Goal: Navigation & Orientation: Find specific page/section

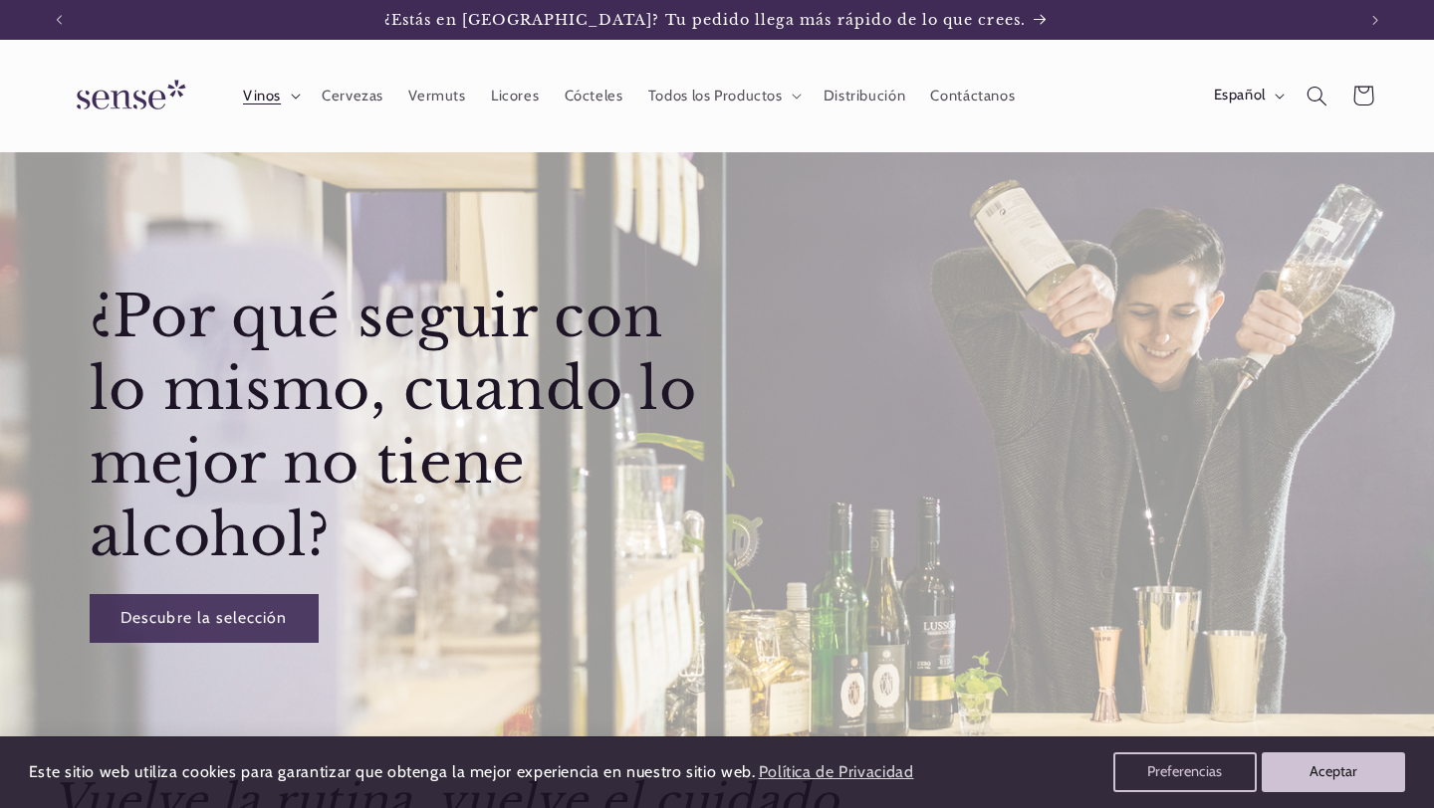
click at [272, 102] on span "Vinos" at bounding box center [262, 96] width 38 height 19
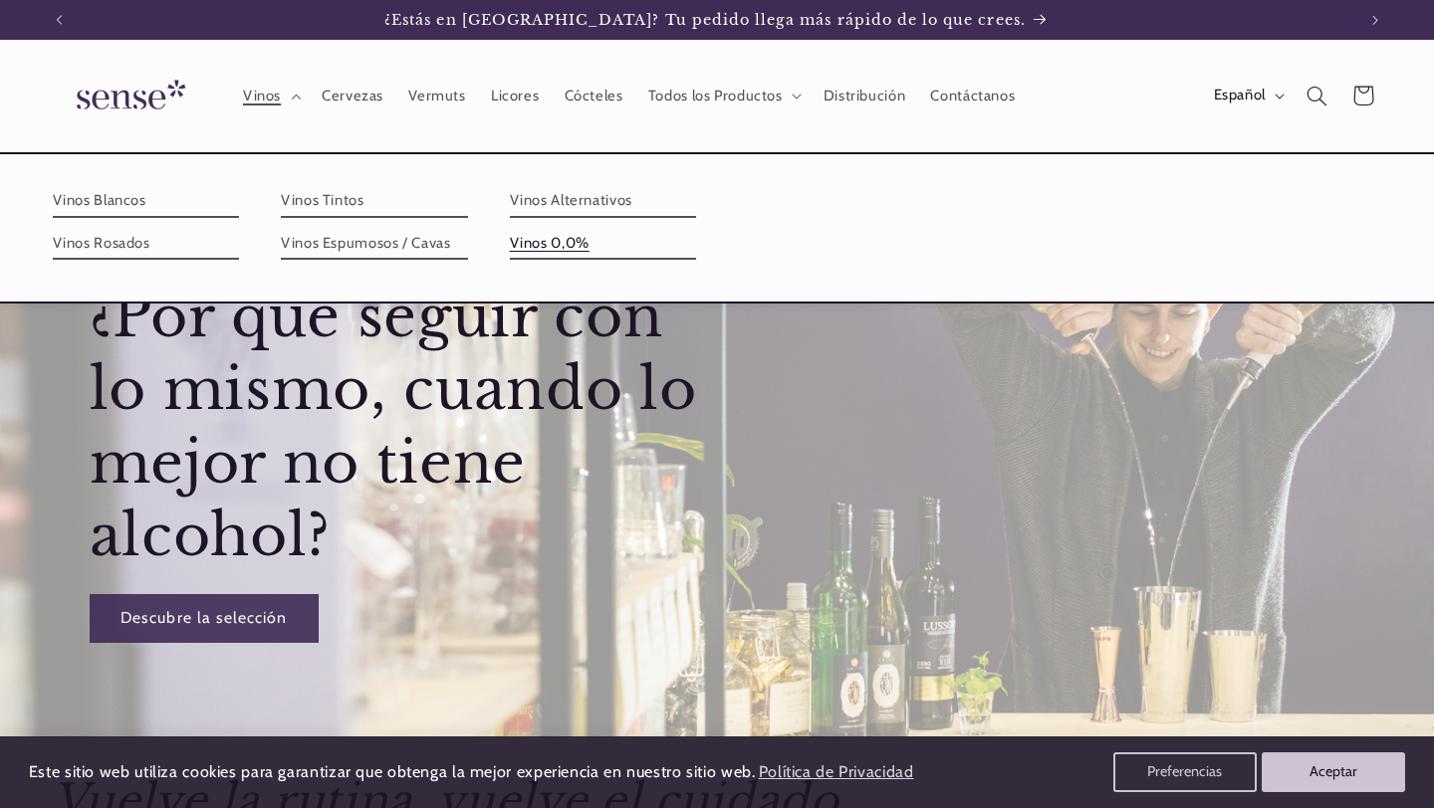
click at [550, 244] on link "Vinos 0,0%" at bounding box center [603, 244] width 187 height 32
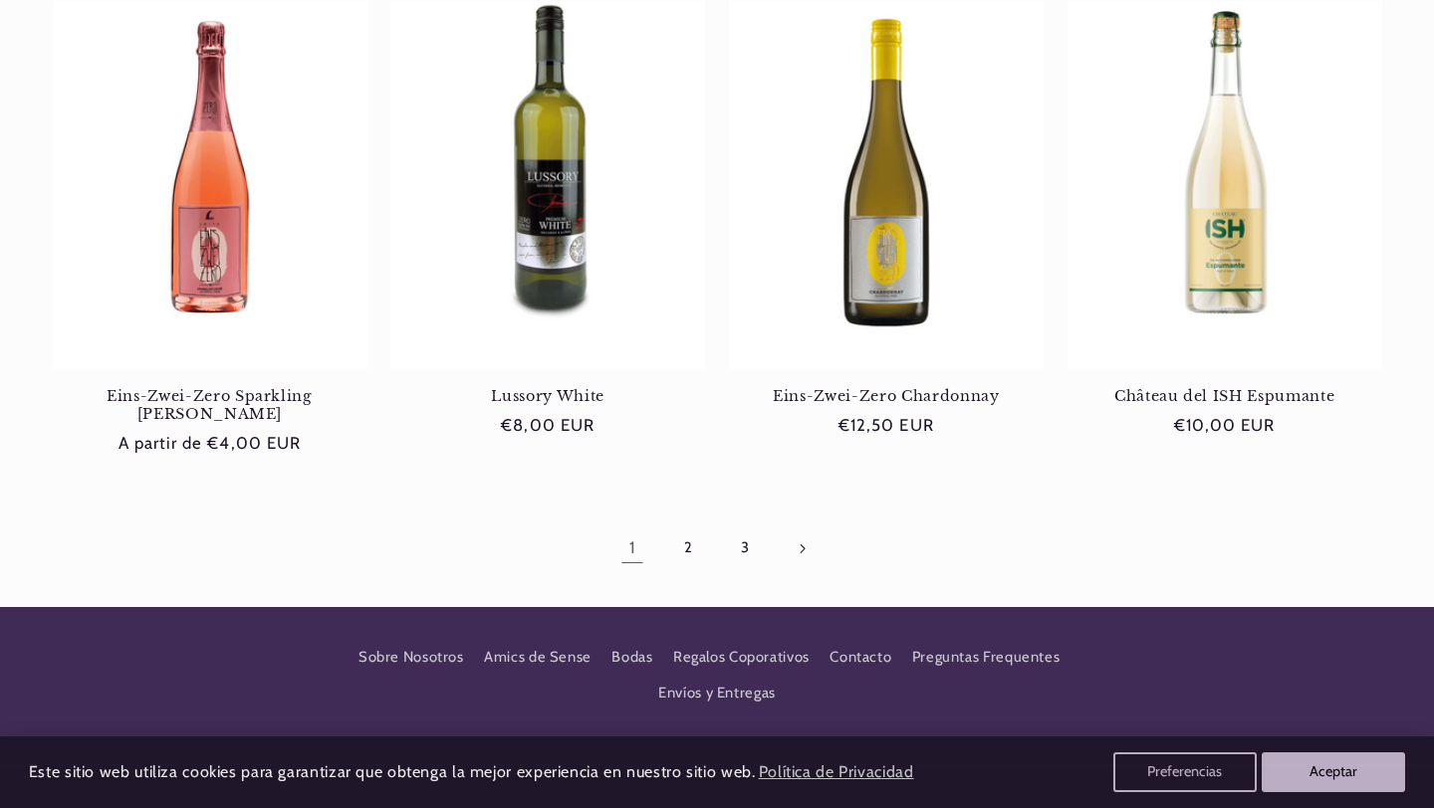
scroll to position [1865, 0]
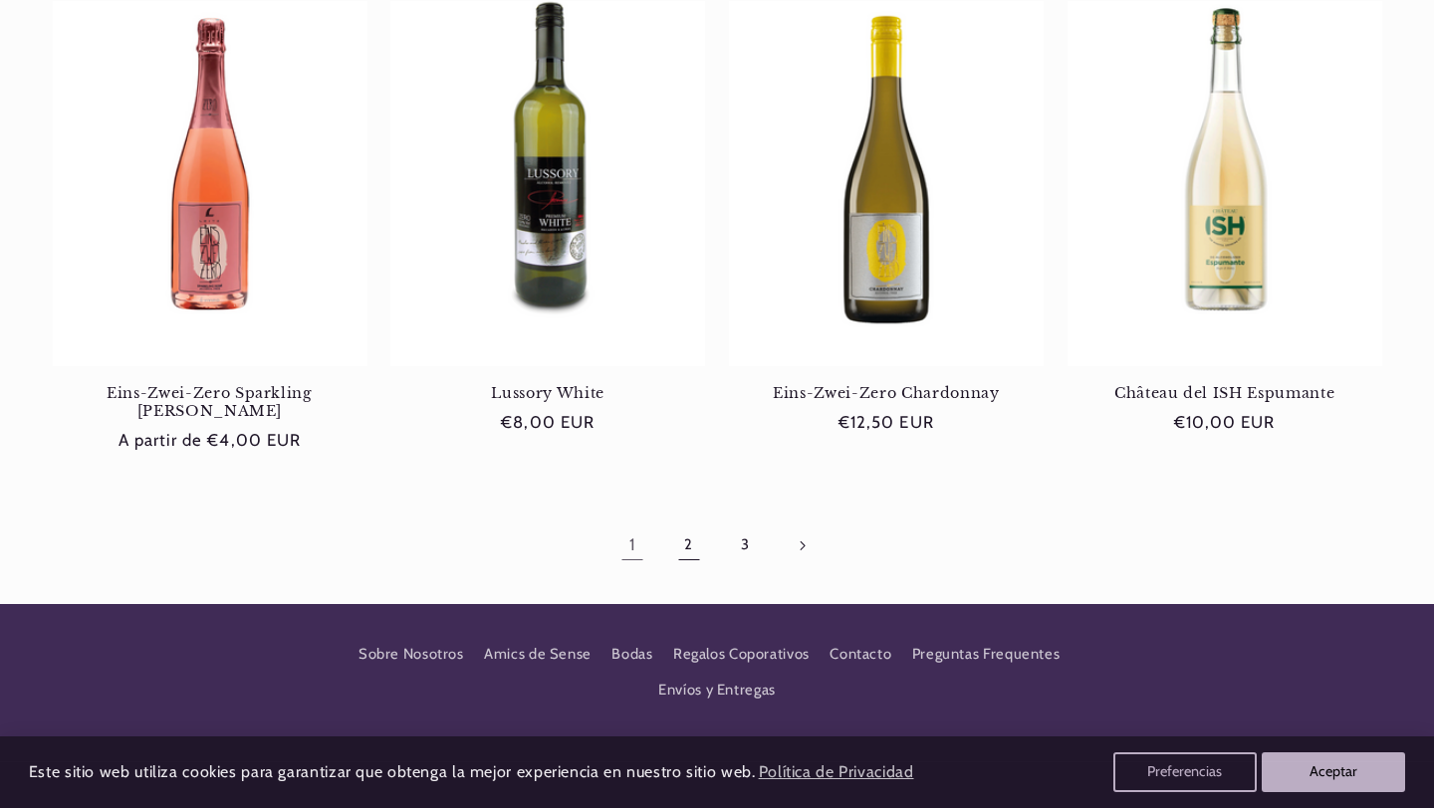
click at [678, 526] on link "2" at bounding box center [689, 546] width 46 height 46
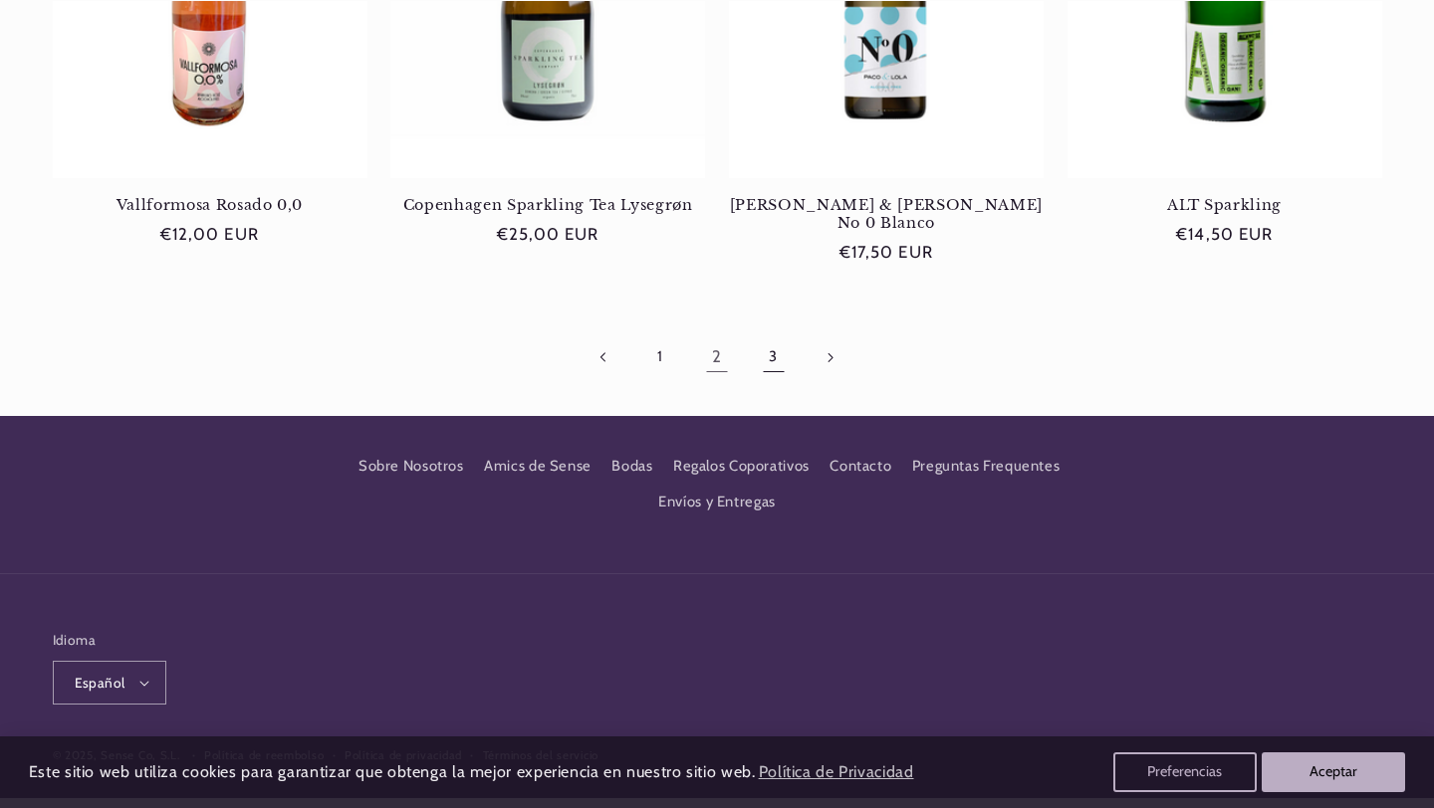
scroll to position [0, 1296]
click at [776, 339] on link "3" at bounding box center [774, 358] width 46 height 46
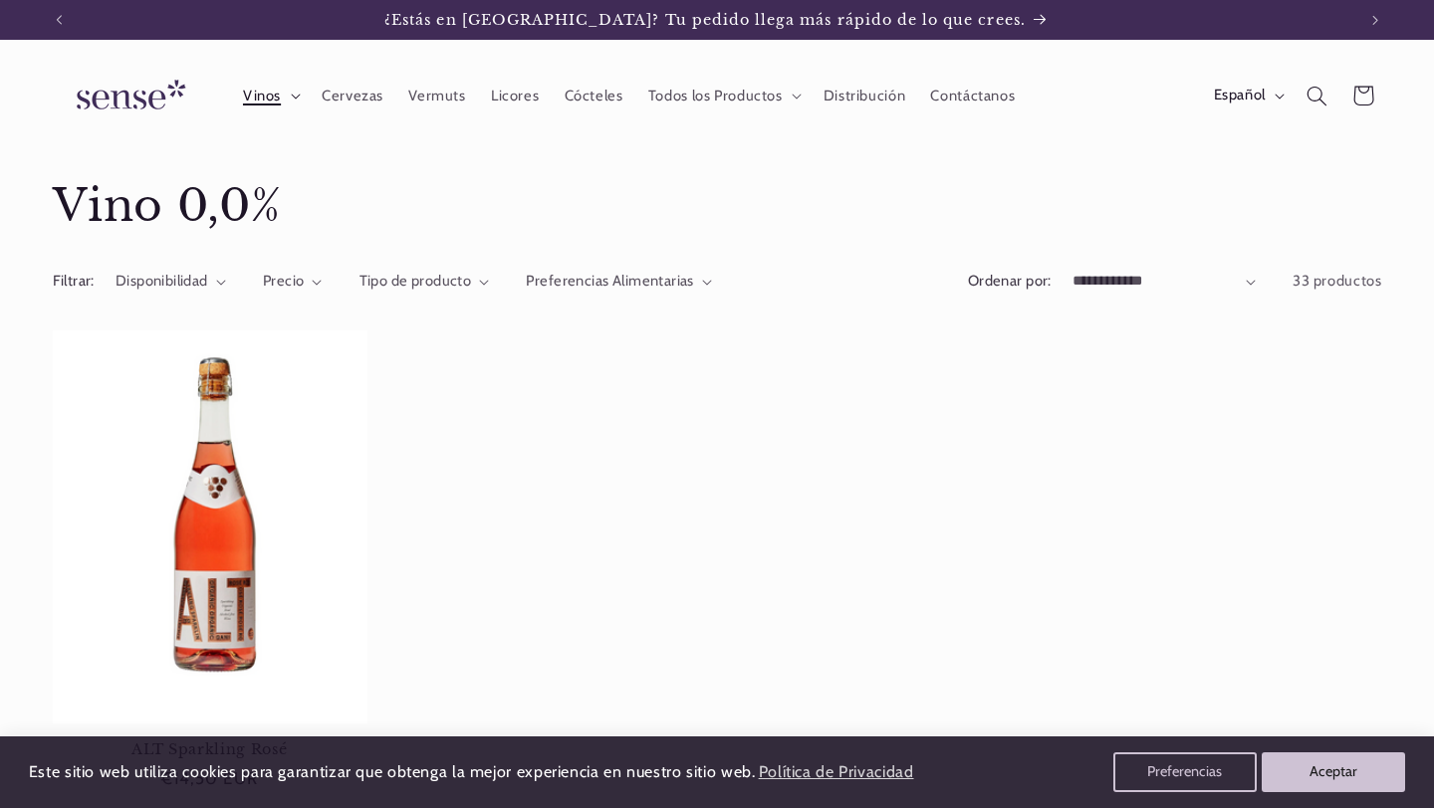
click at [278, 100] on span "Vinos" at bounding box center [262, 96] width 38 height 19
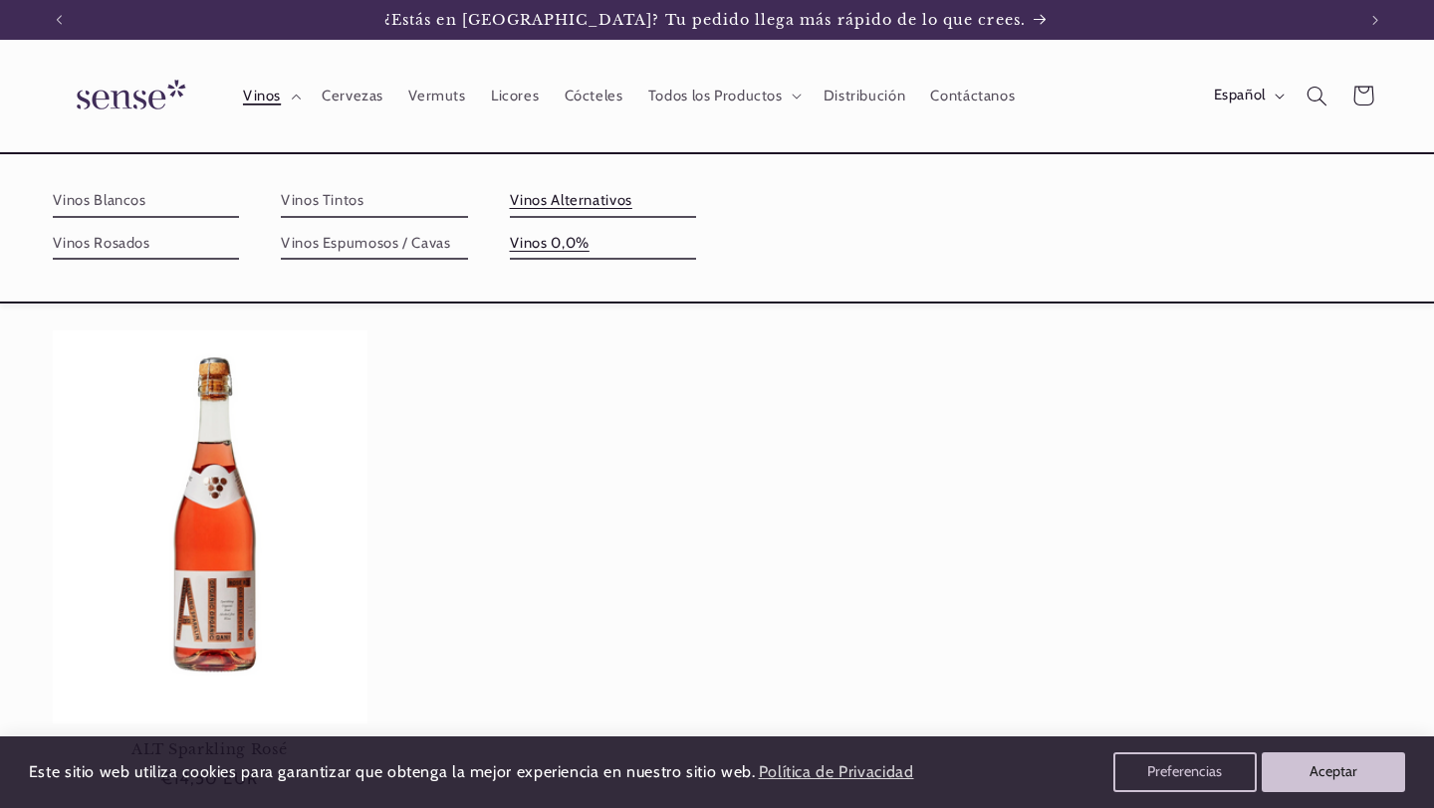
click at [546, 187] on link "Vinos Alternativos" at bounding box center [603, 201] width 187 height 32
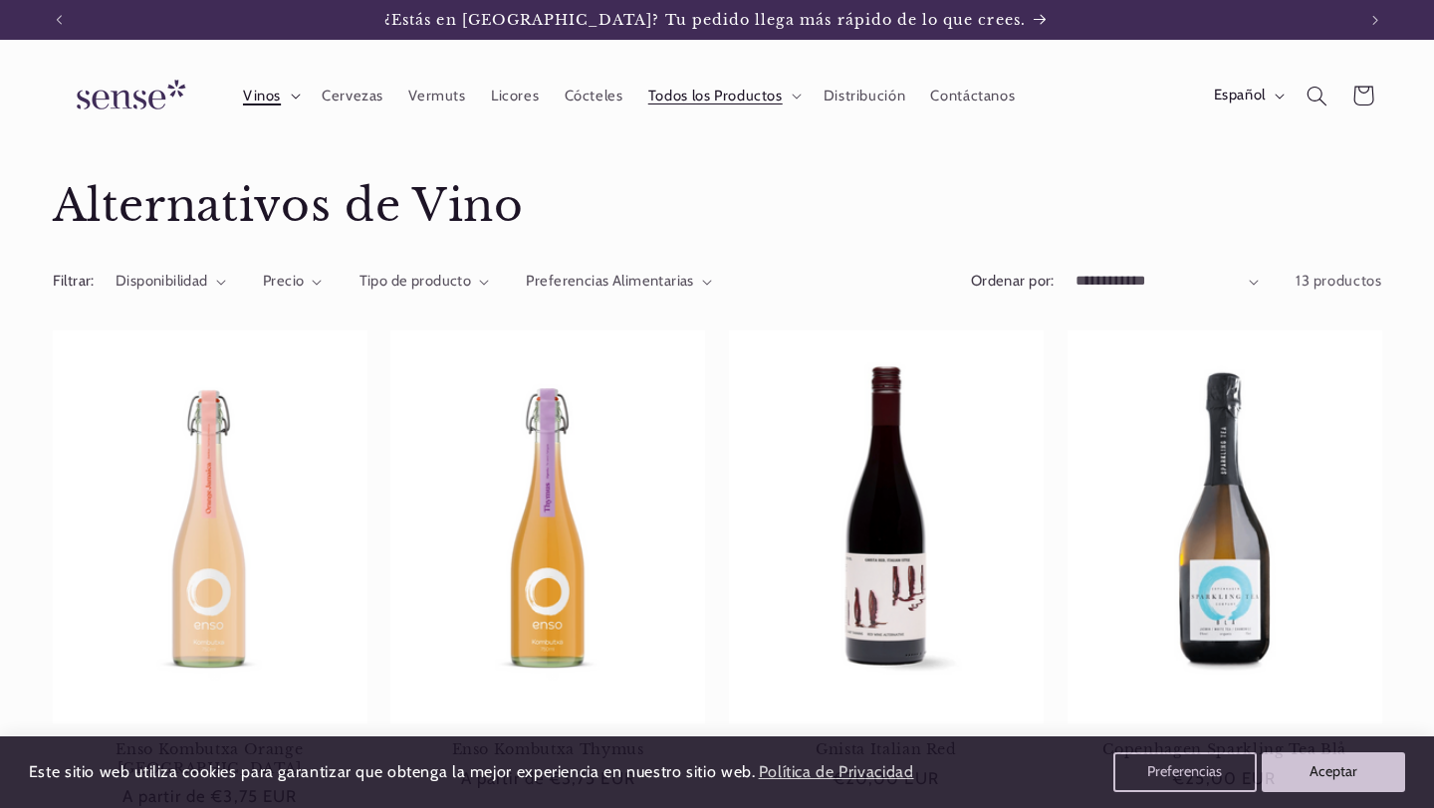
click at [252, 96] on span "Vinos" at bounding box center [262, 96] width 38 height 19
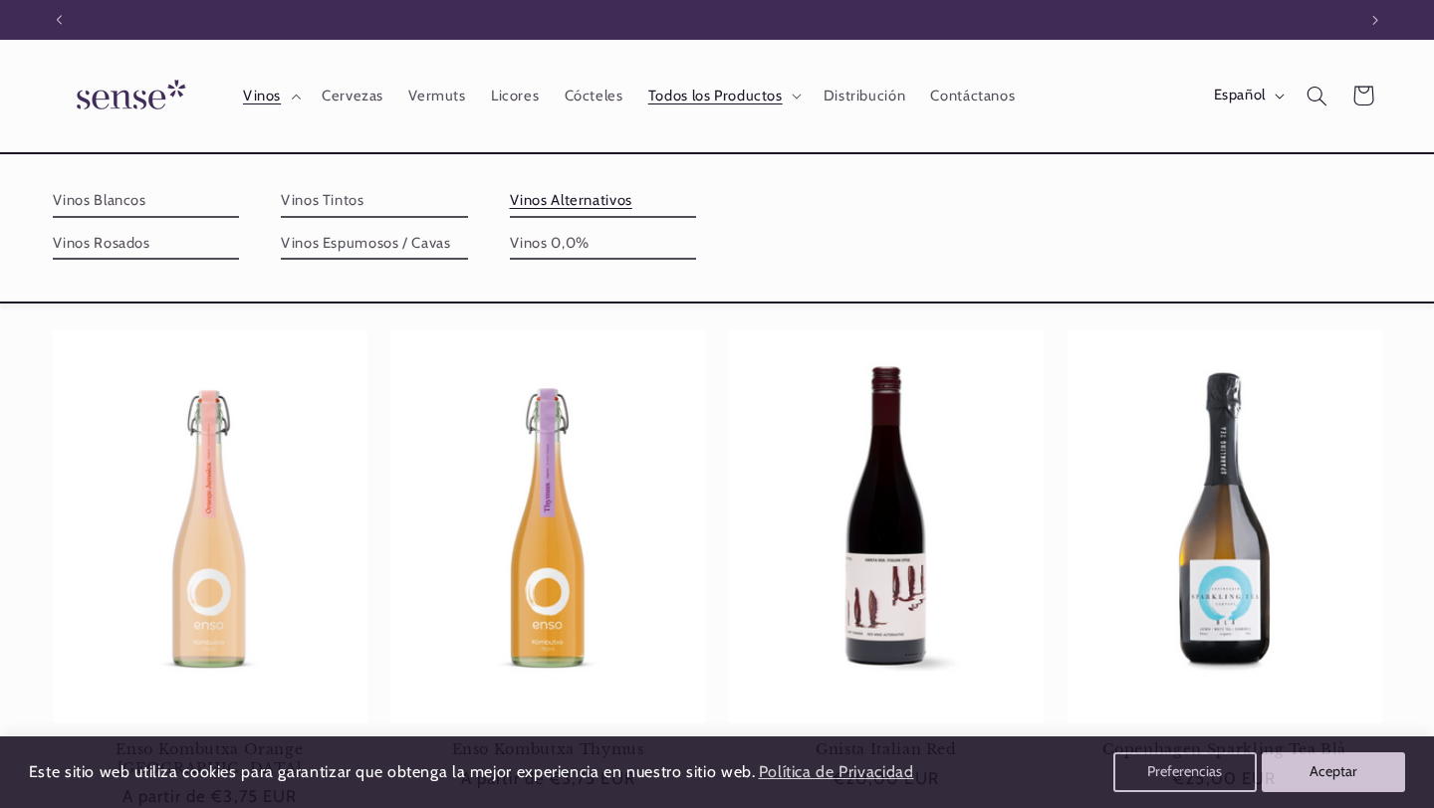
scroll to position [0, 1296]
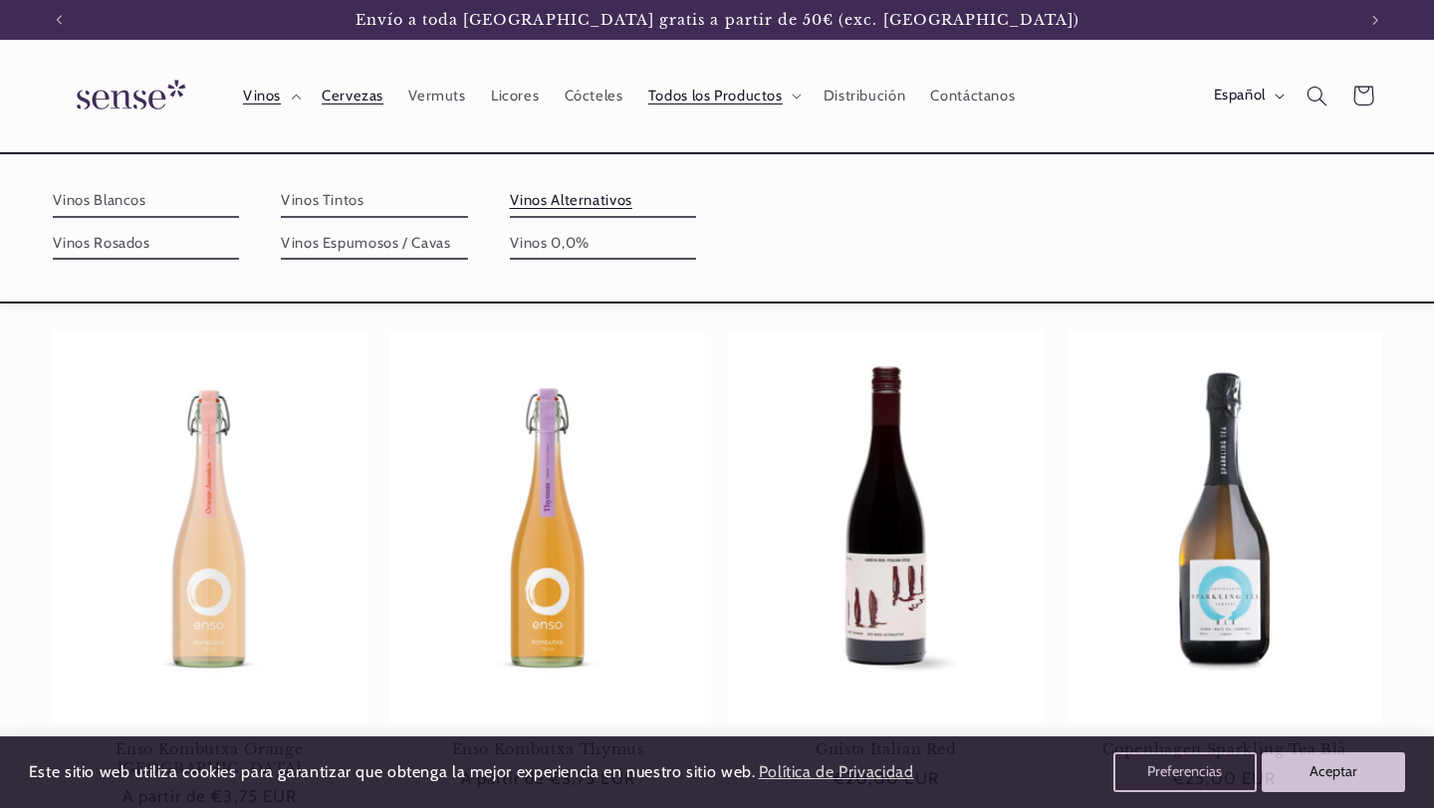
click at [332, 87] on span "Cervezas" at bounding box center [353, 96] width 62 height 19
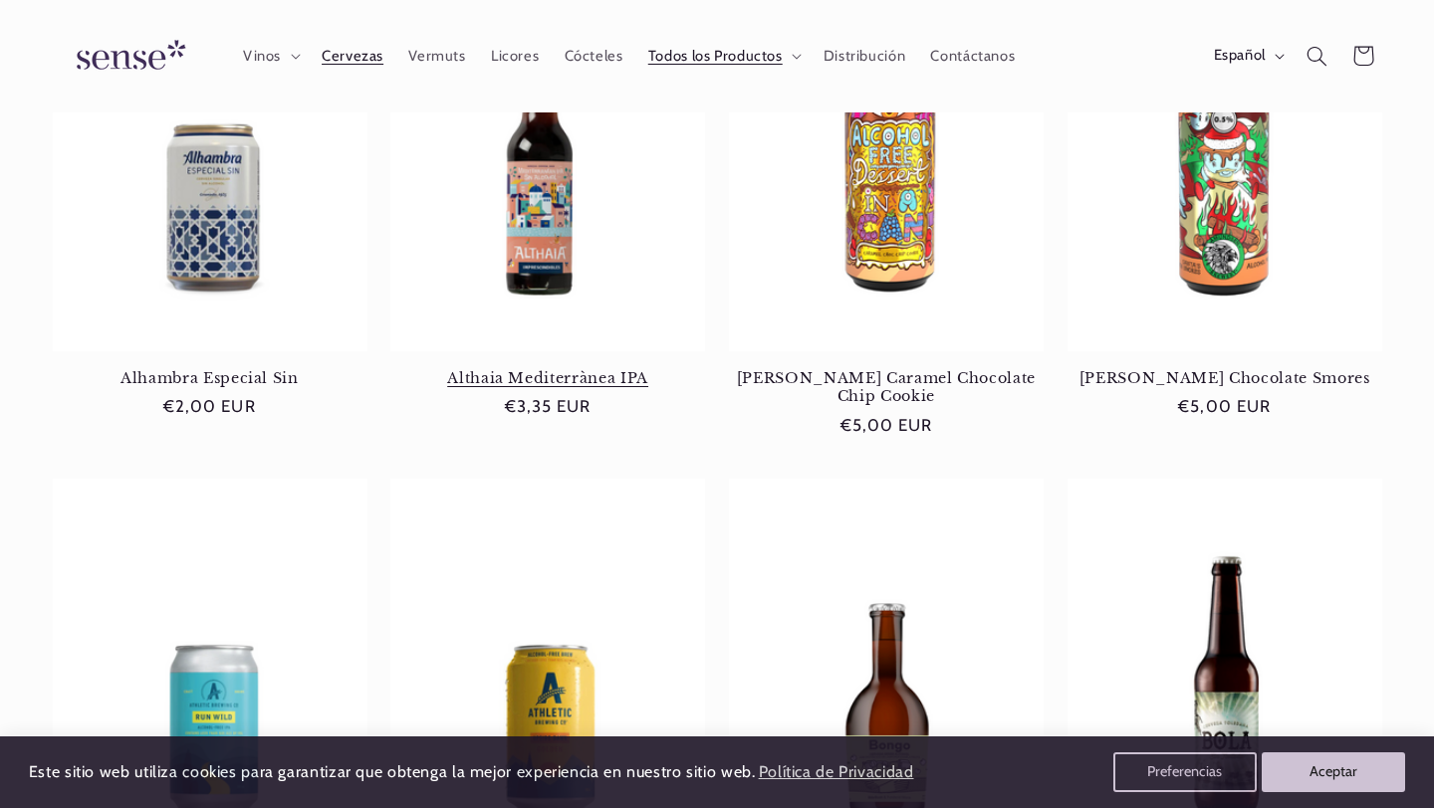
scroll to position [886, 0]
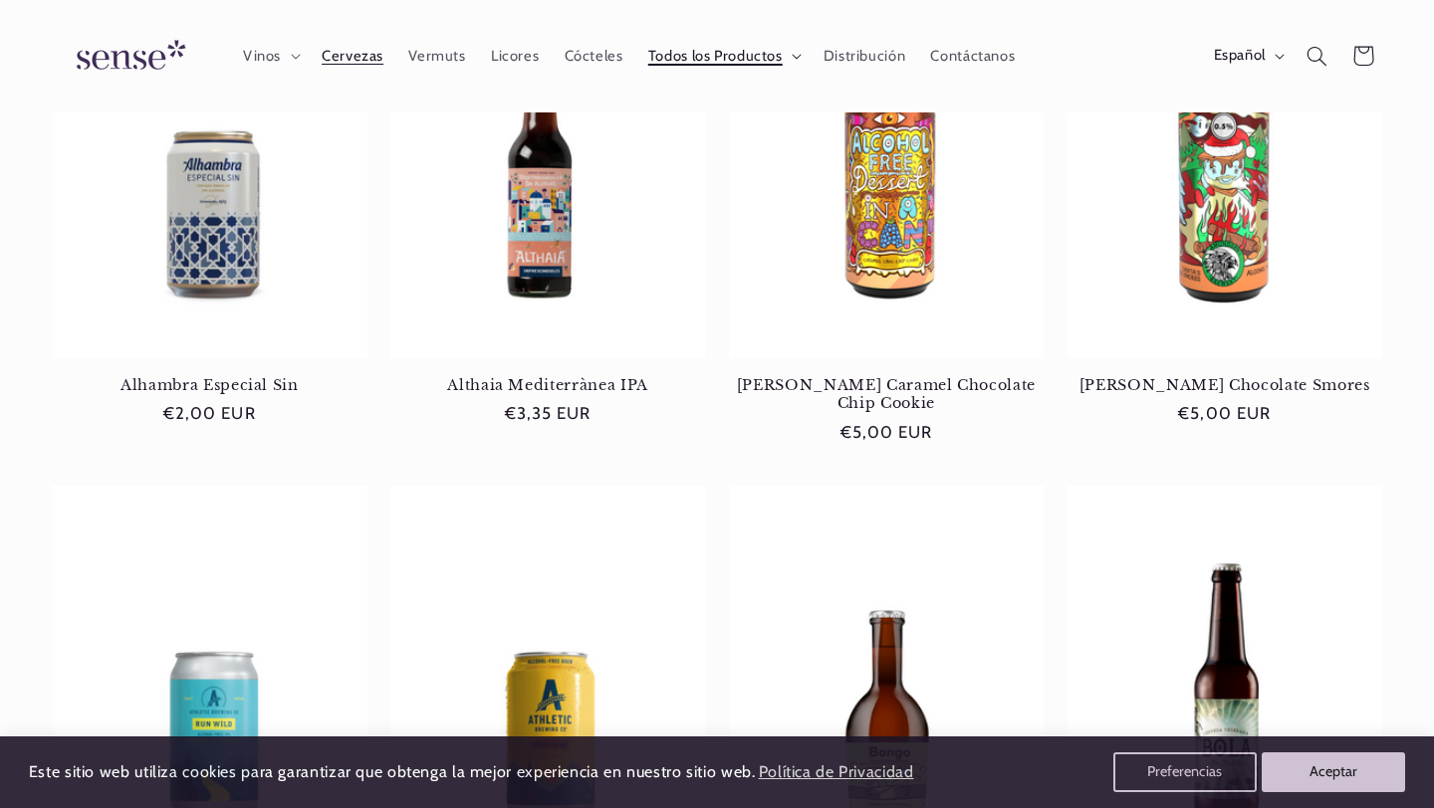
click at [783, 49] on summary "Todos los Productos" at bounding box center [722, 56] width 175 height 44
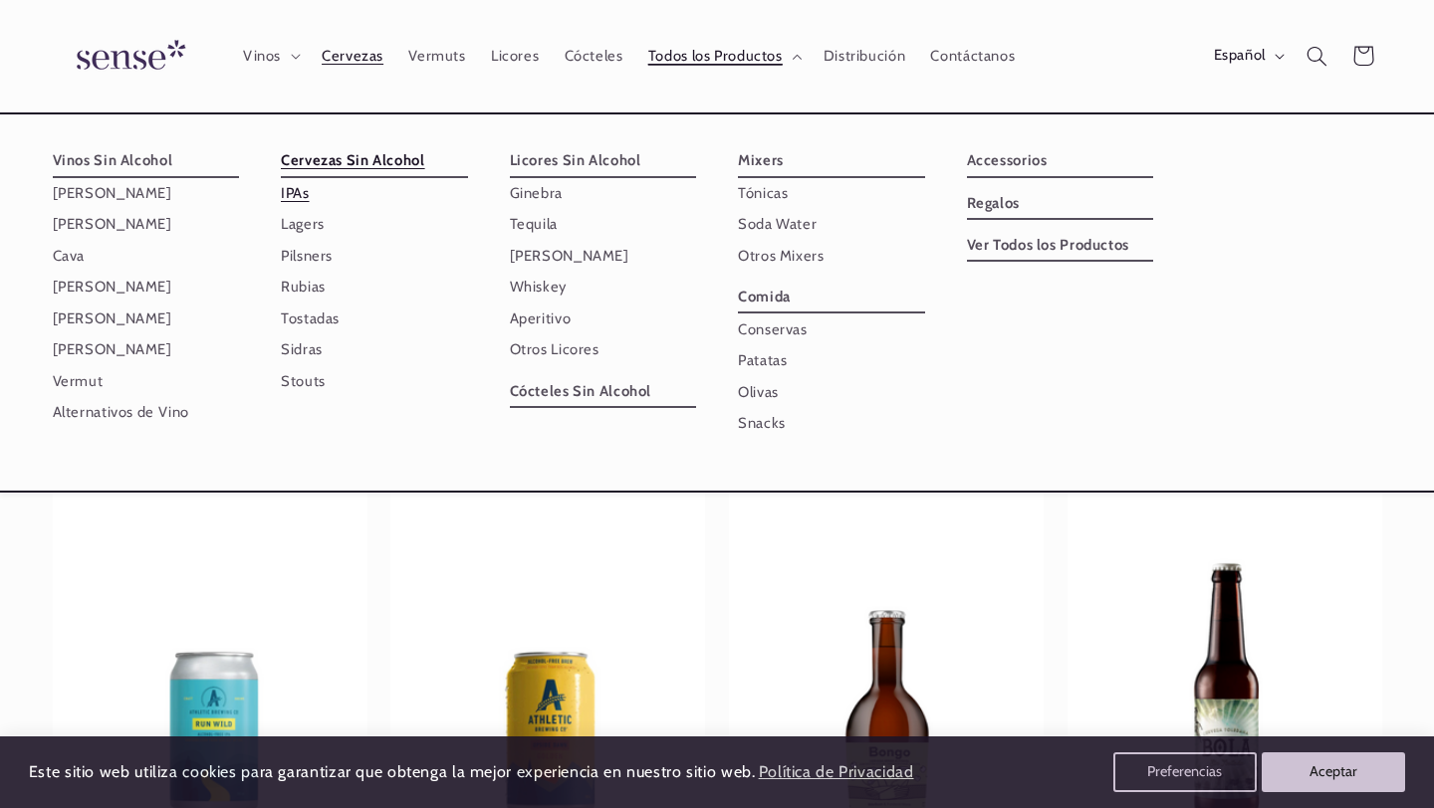
click at [281, 195] on link "IPAs" at bounding box center [374, 193] width 187 height 31
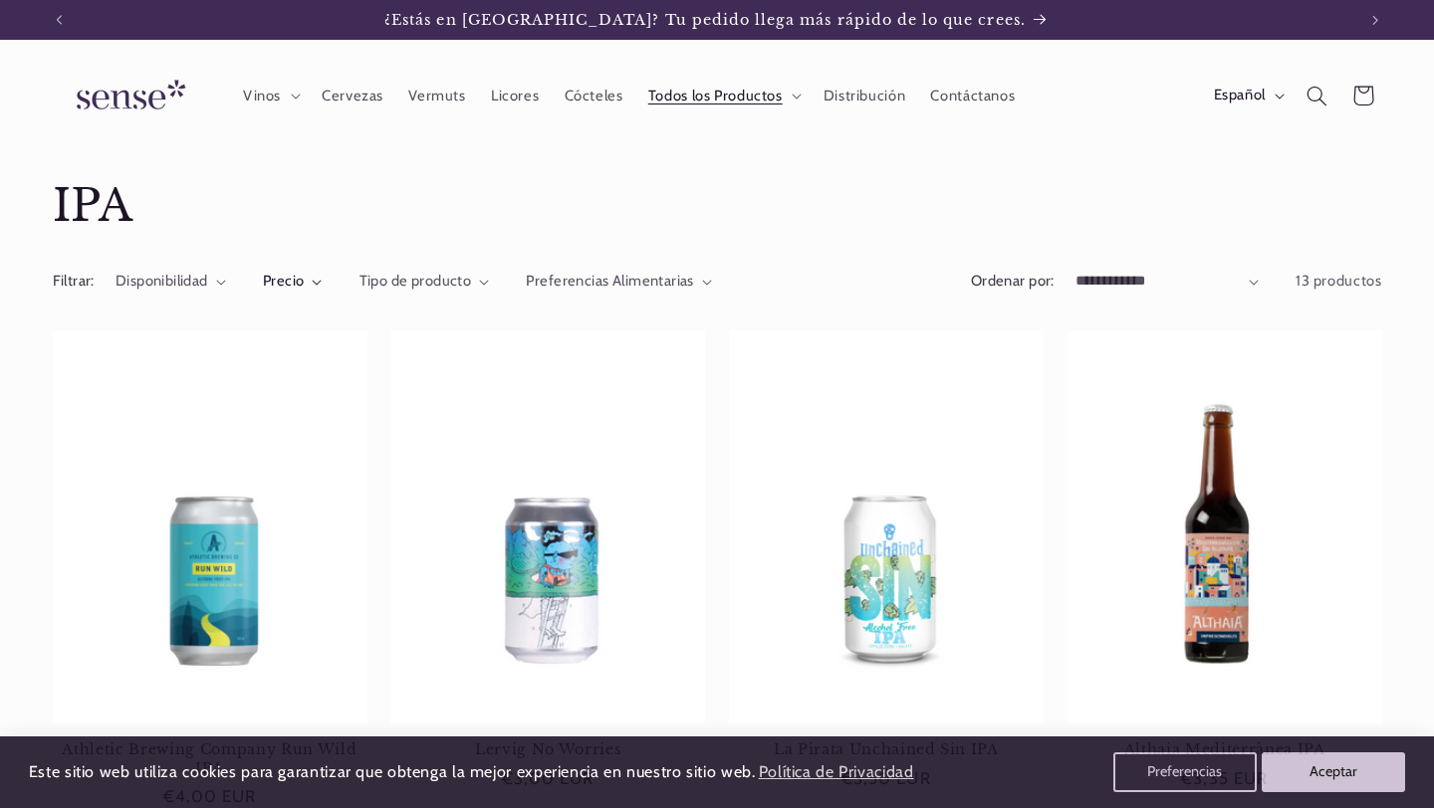
click at [308, 286] on summary "Precio" at bounding box center [293, 282] width 60 height 22
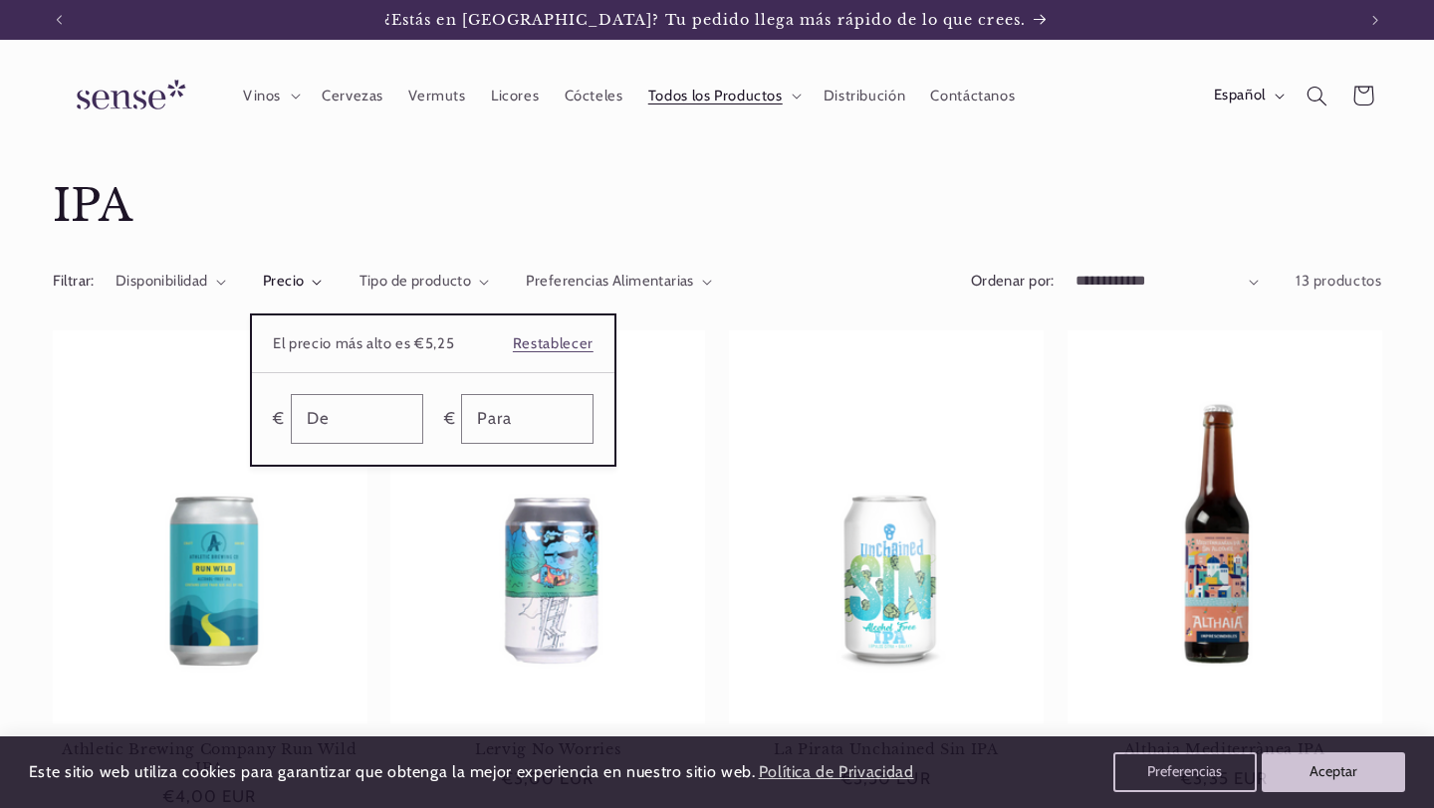
click at [323, 291] on summary "Precio" at bounding box center [293, 282] width 60 height 22
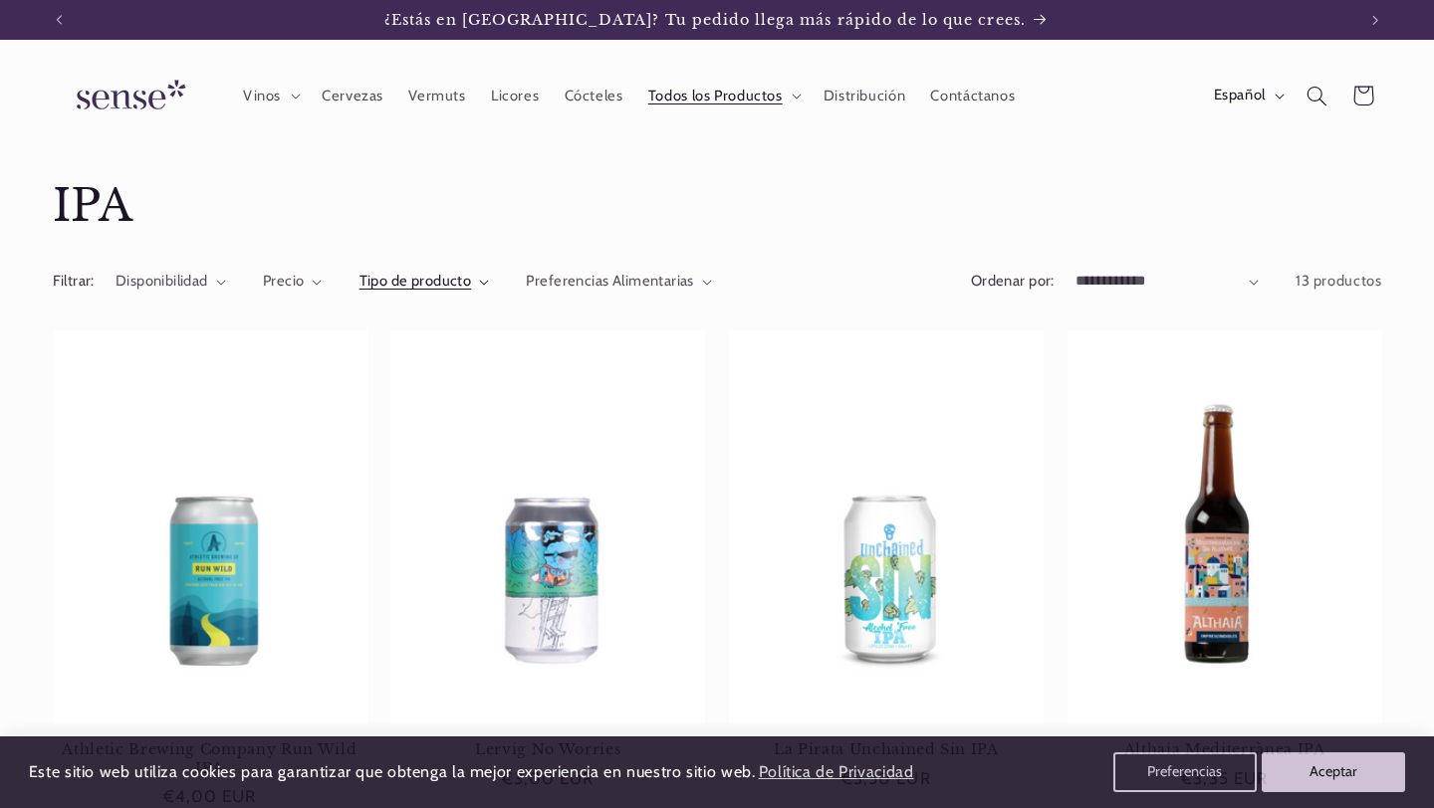
click at [425, 275] on span "Tipo de producto" at bounding box center [415, 281] width 113 height 18
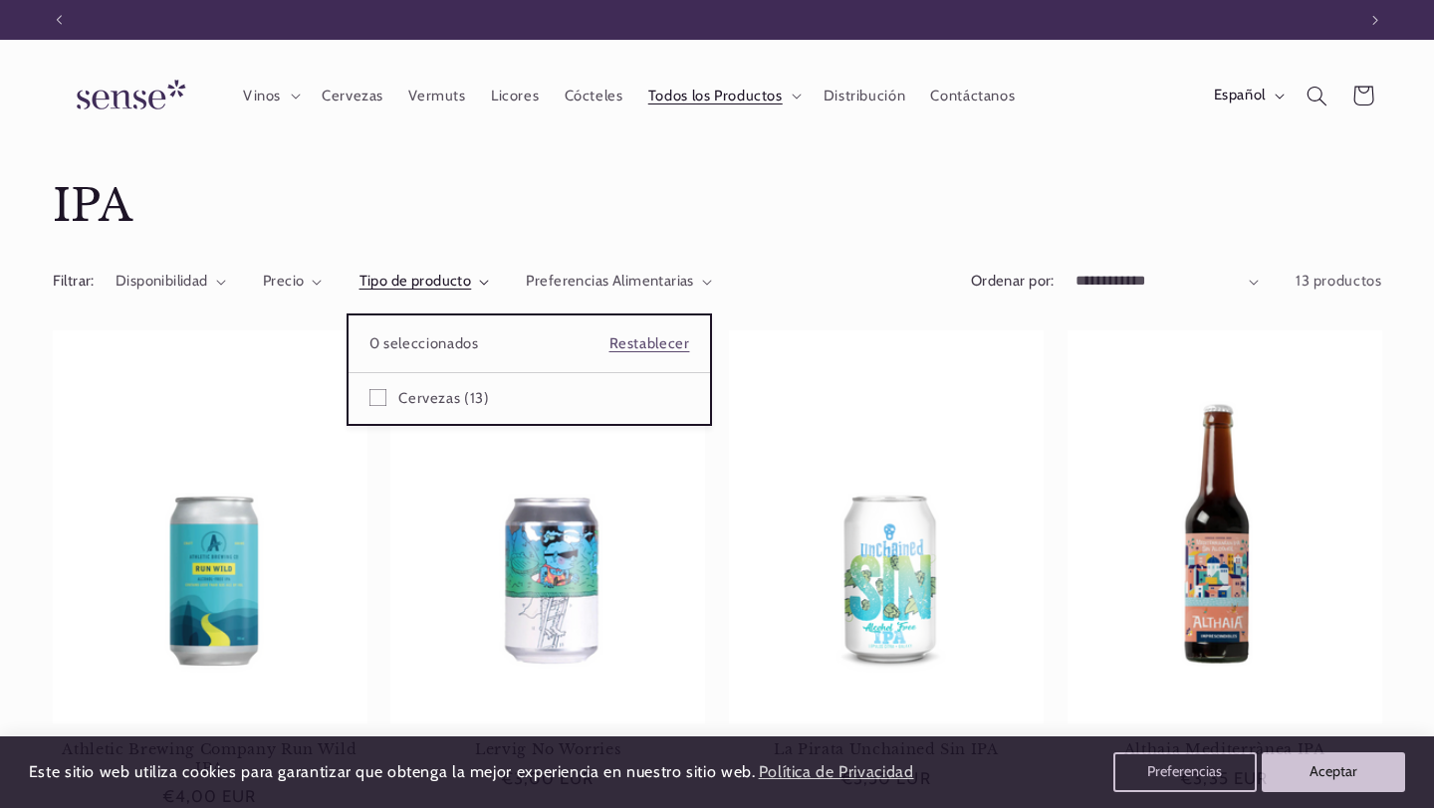
scroll to position [0, 1296]
click at [490, 286] on summary "Tipo de producto" at bounding box center [424, 282] width 130 height 22
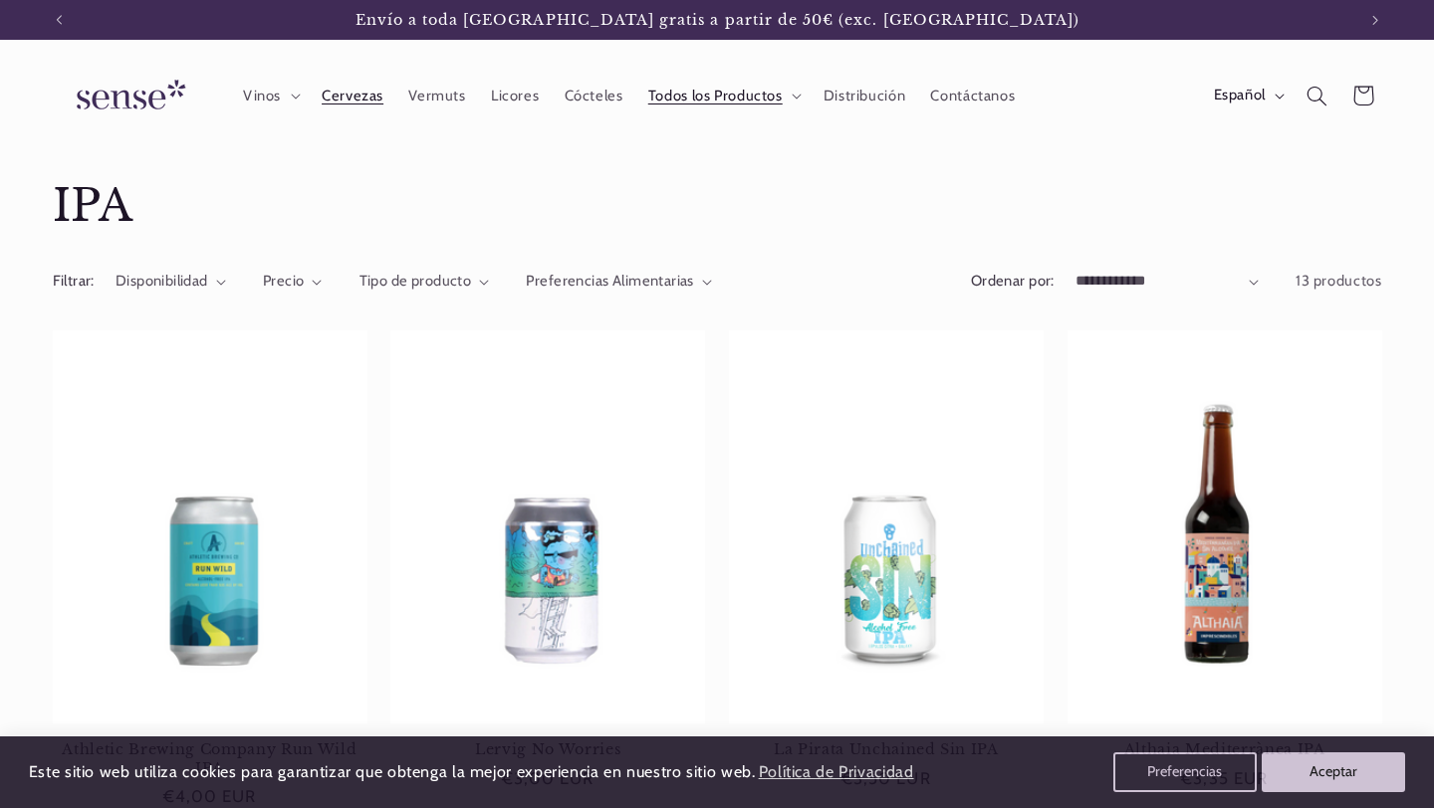
click at [374, 91] on span "Cervezas" at bounding box center [353, 96] width 62 height 19
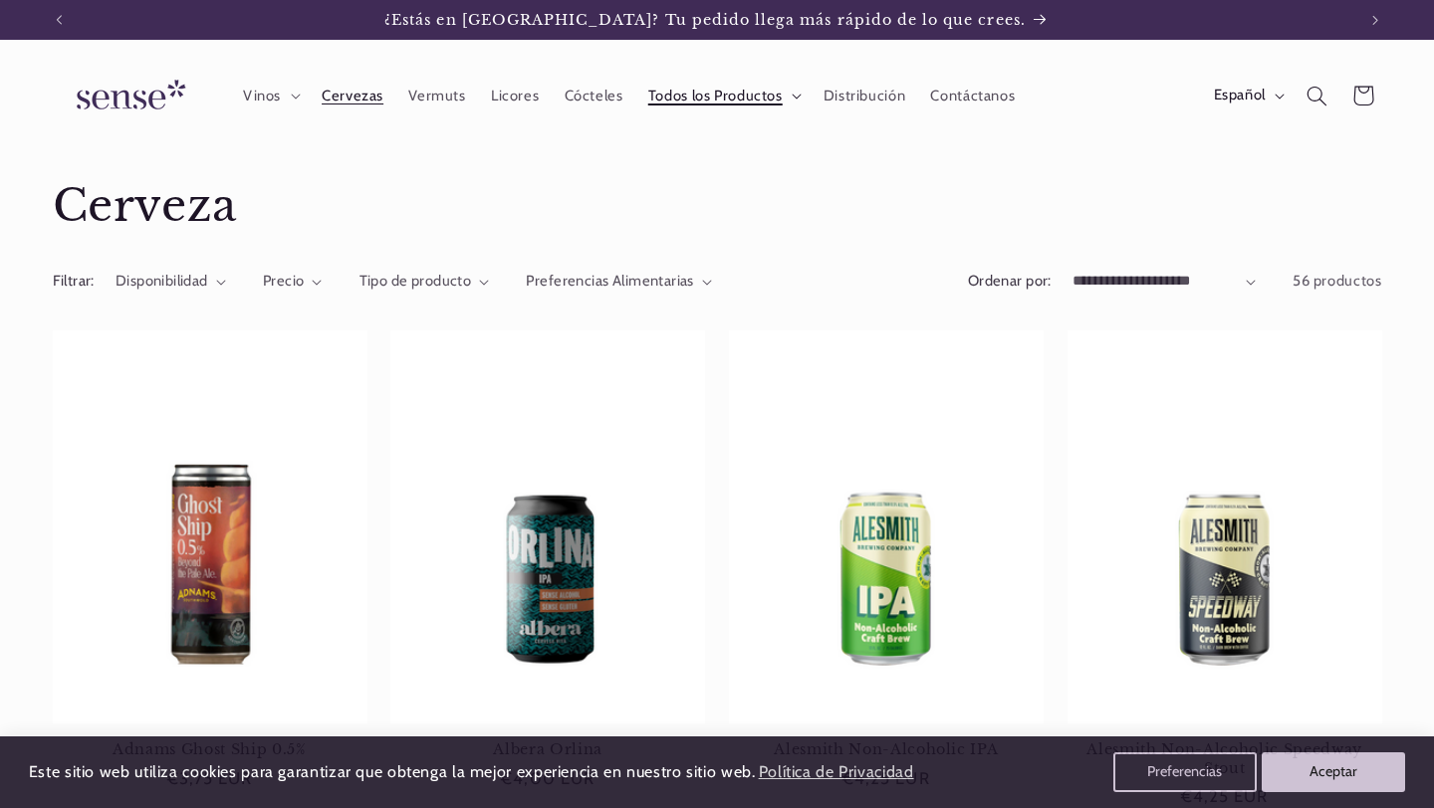
click at [753, 93] on span "Todos los Productos" at bounding box center [715, 96] width 134 height 19
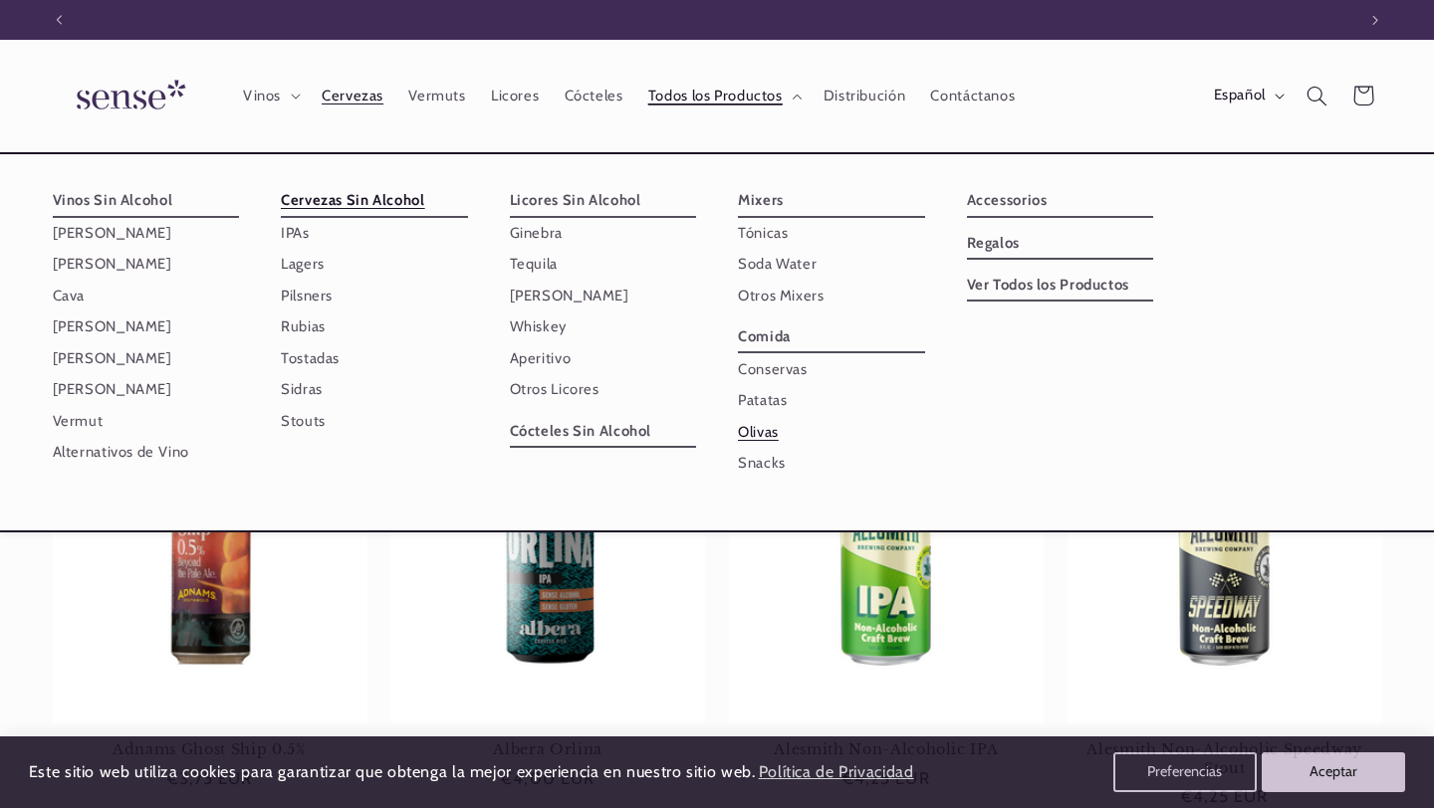
scroll to position [0, 1296]
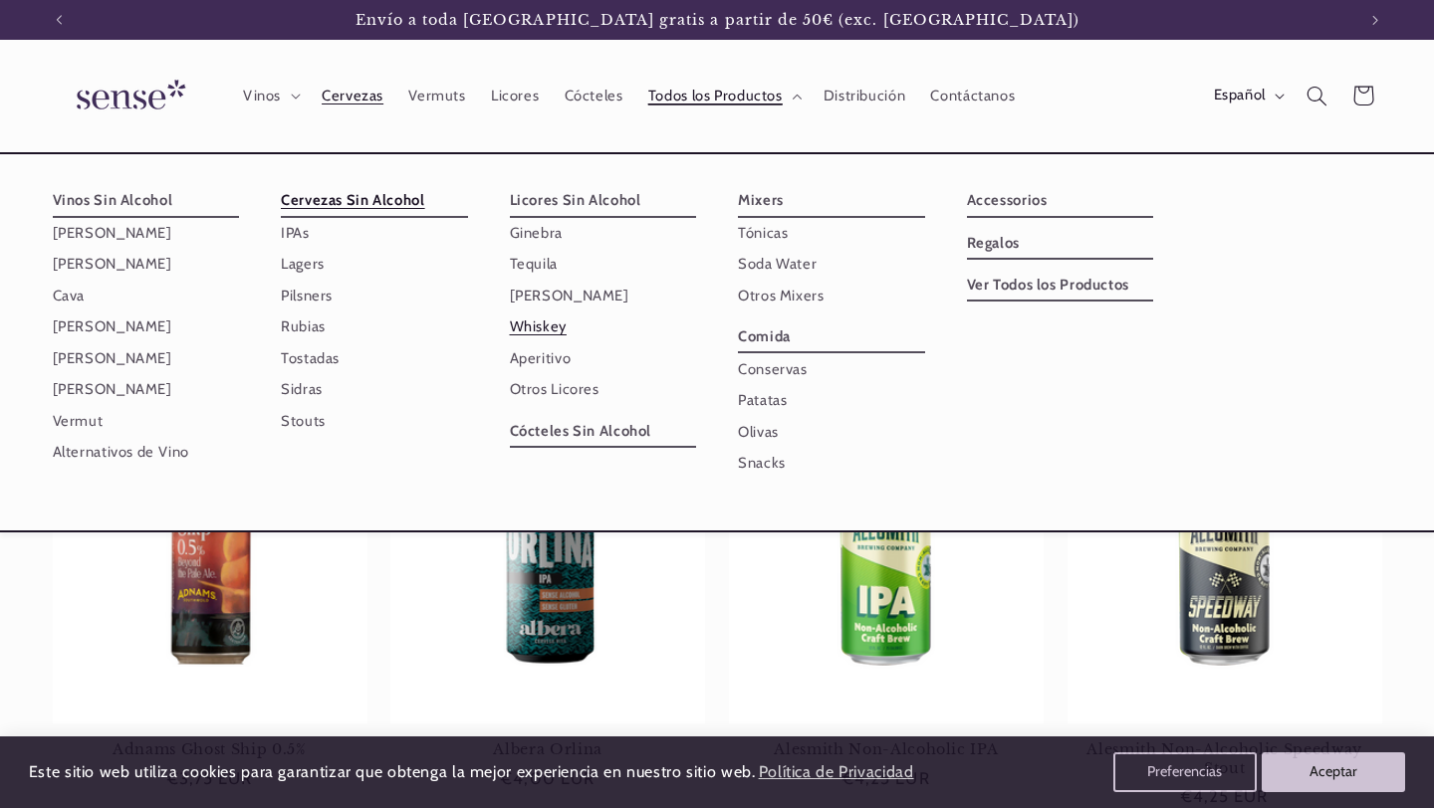
click at [527, 333] on link "Whiskey" at bounding box center [603, 327] width 187 height 31
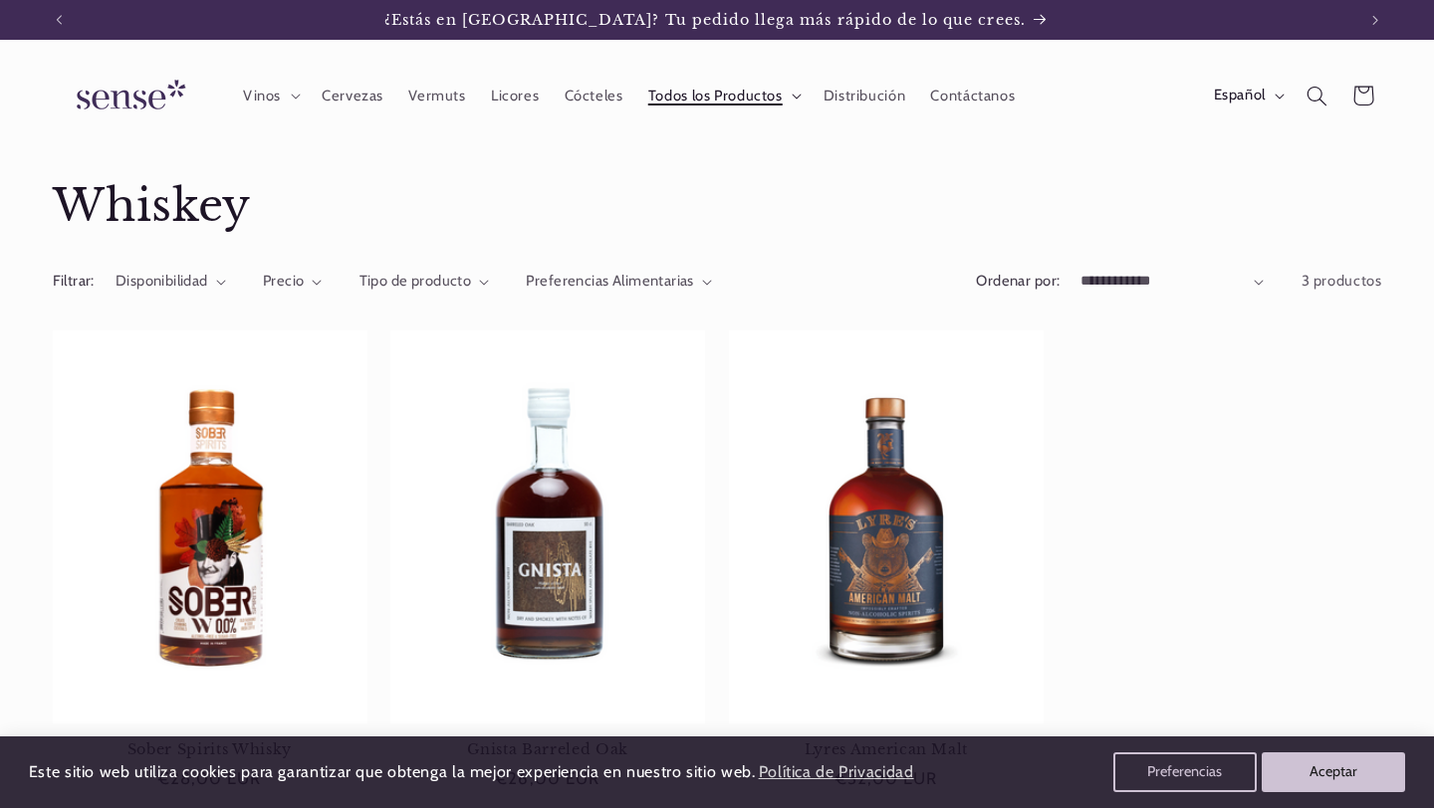
click at [709, 95] on span "Todos los Productos" at bounding box center [715, 96] width 134 height 19
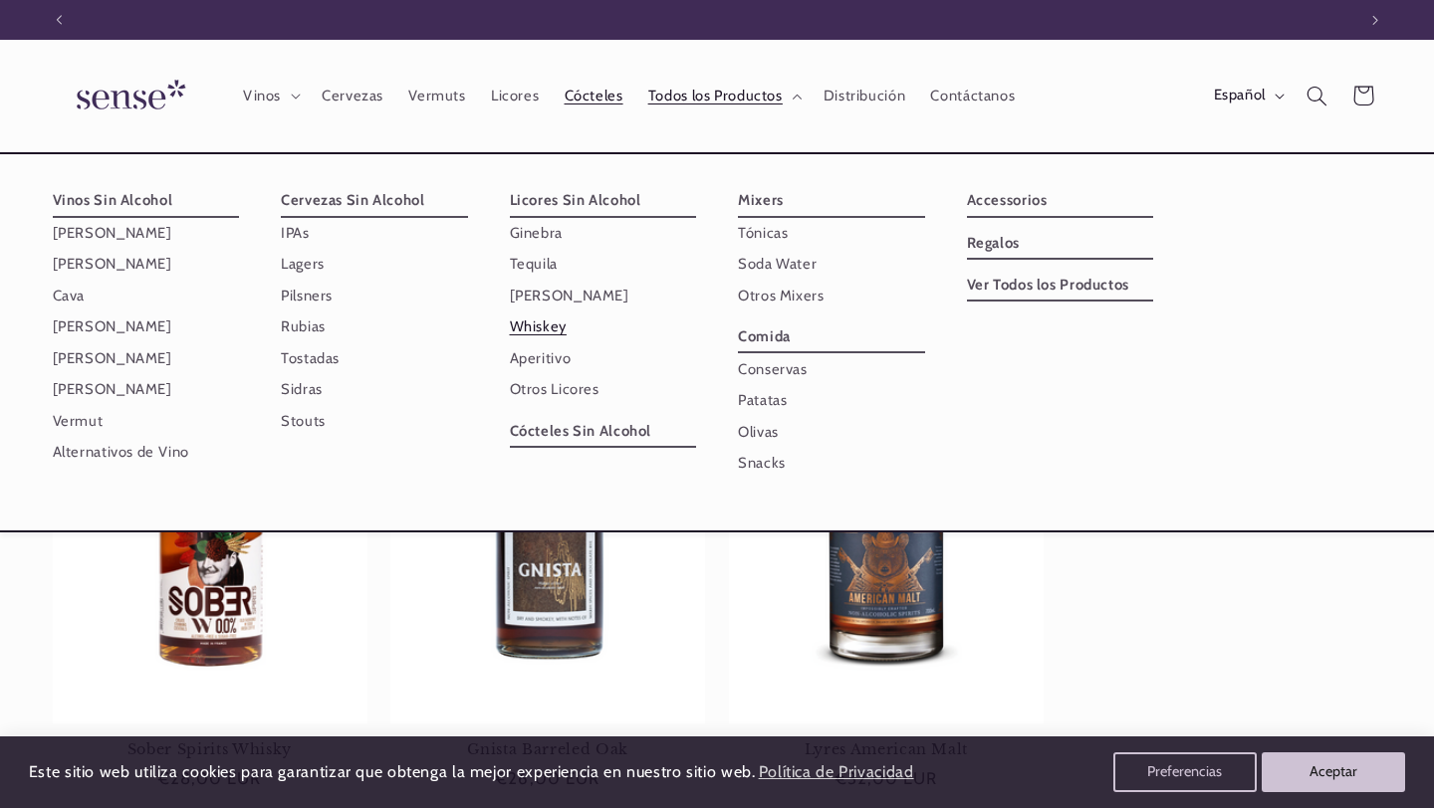
scroll to position [0, 1296]
click at [590, 94] on span "Cócteles" at bounding box center [594, 96] width 59 height 19
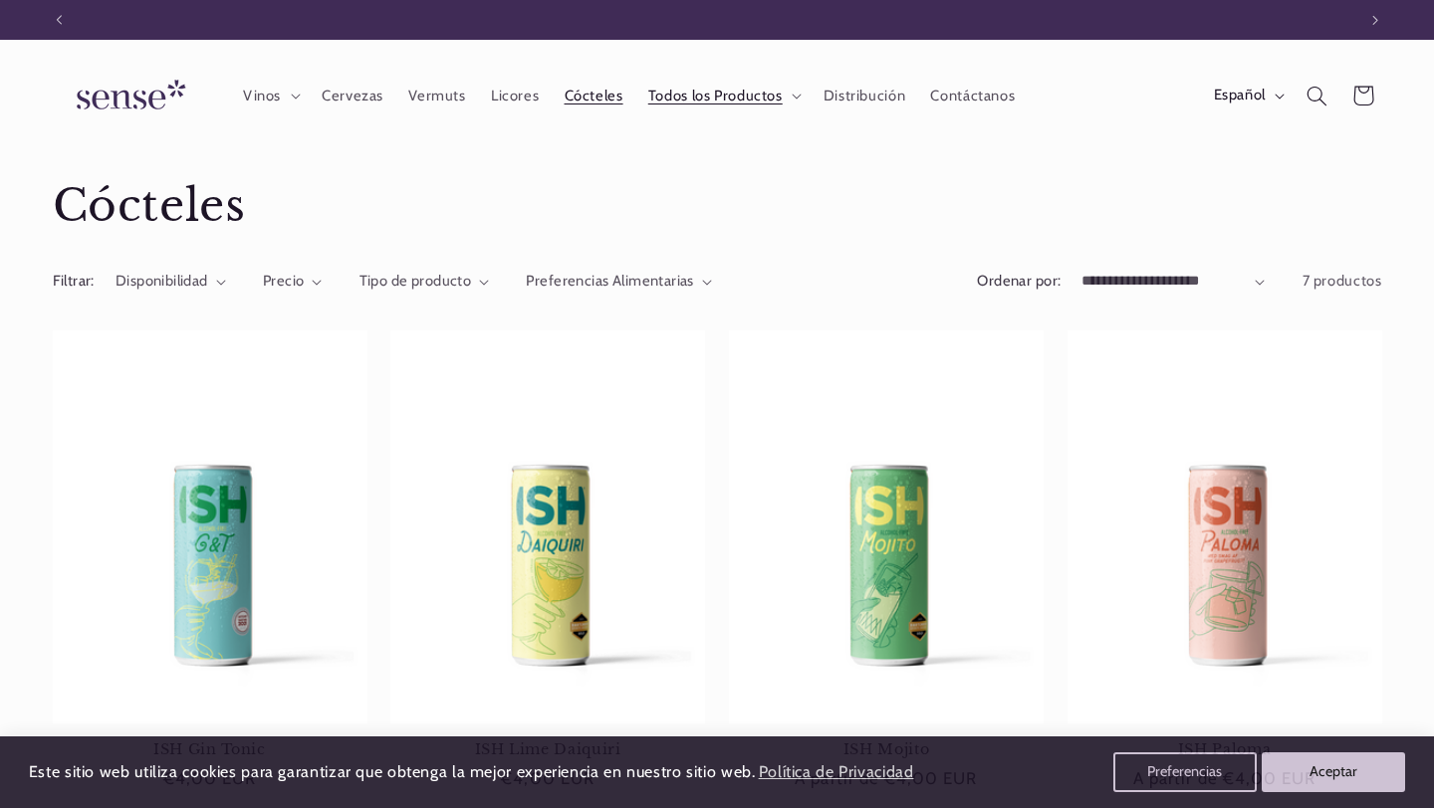
scroll to position [0, 1296]
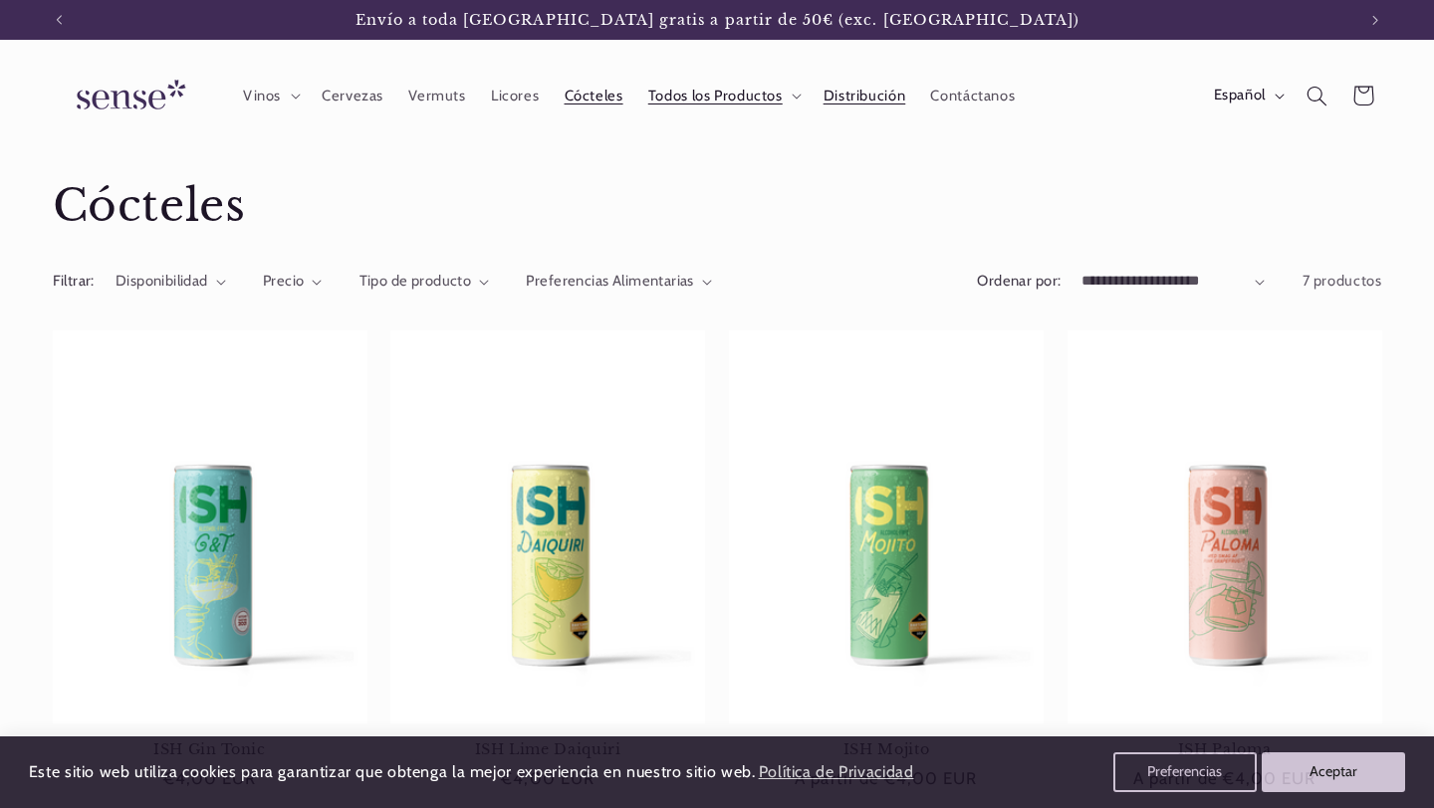
click at [886, 85] on link "Distribución" at bounding box center [864, 96] width 108 height 44
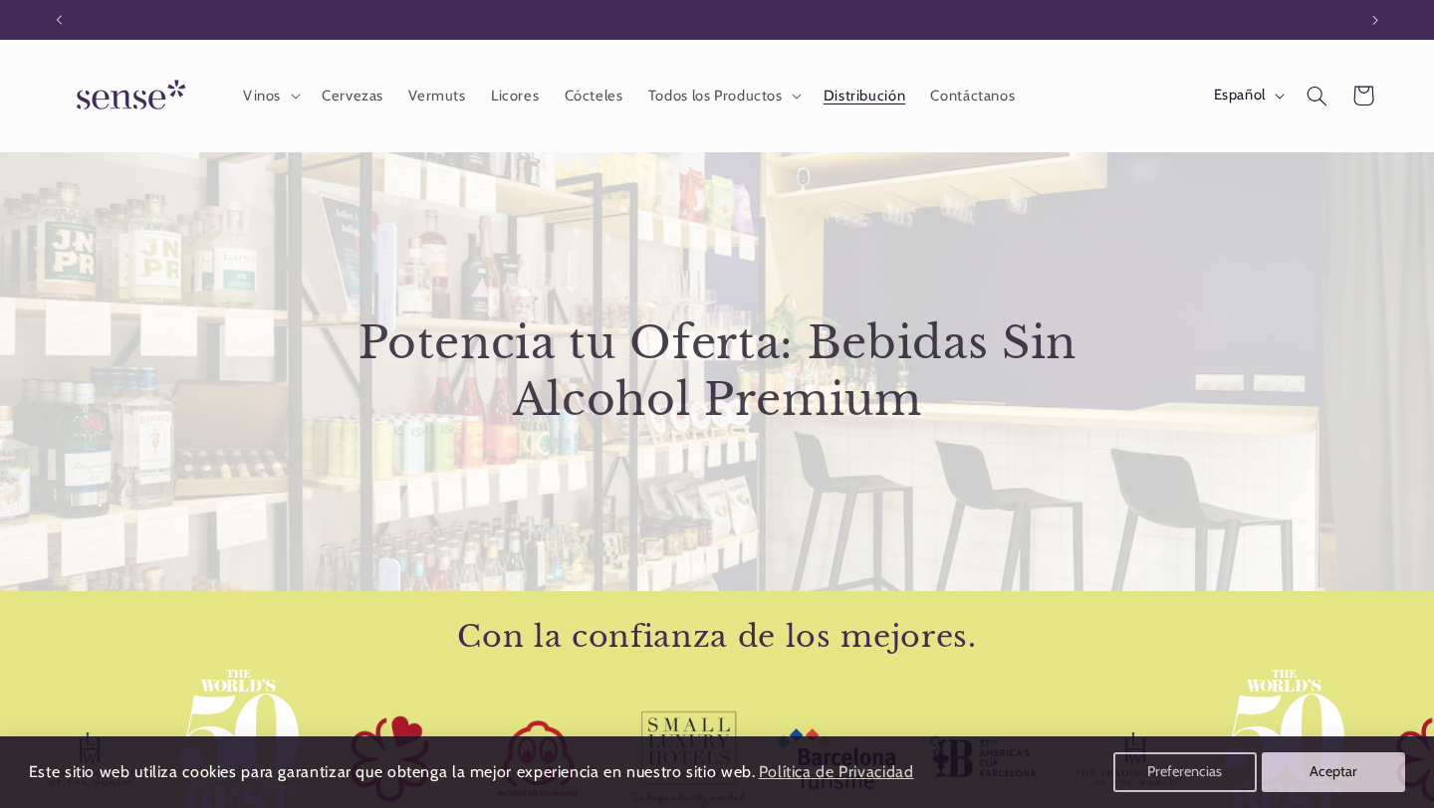
scroll to position [0, 1296]
